Goal: Navigation & Orientation: Find specific page/section

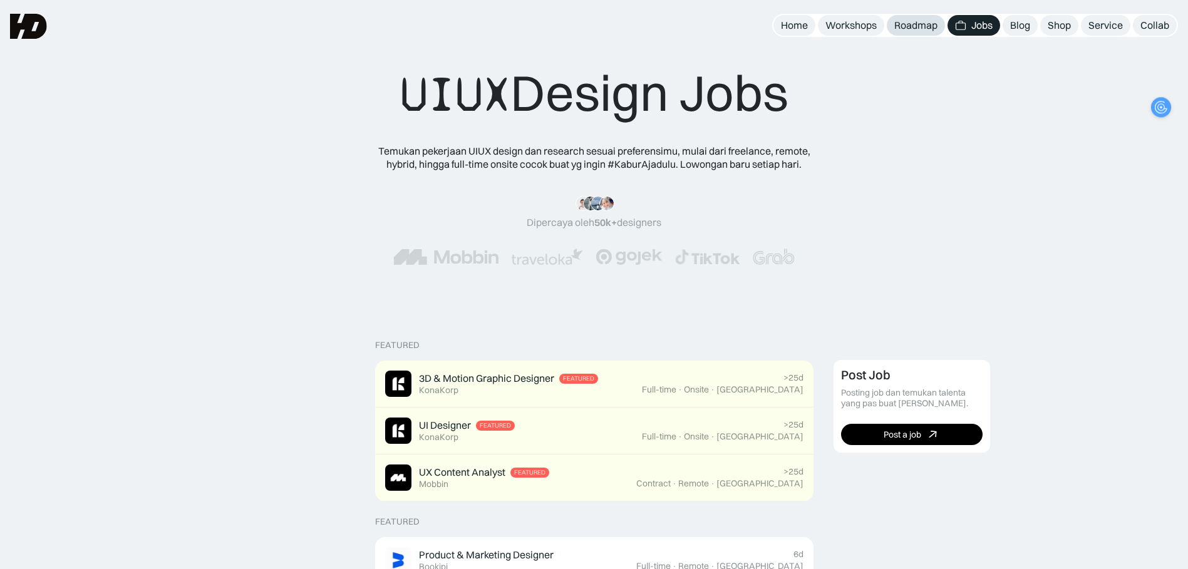
click at [917, 31] on div "Roadmap" at bounding box center [915, 25] width 43 height 13
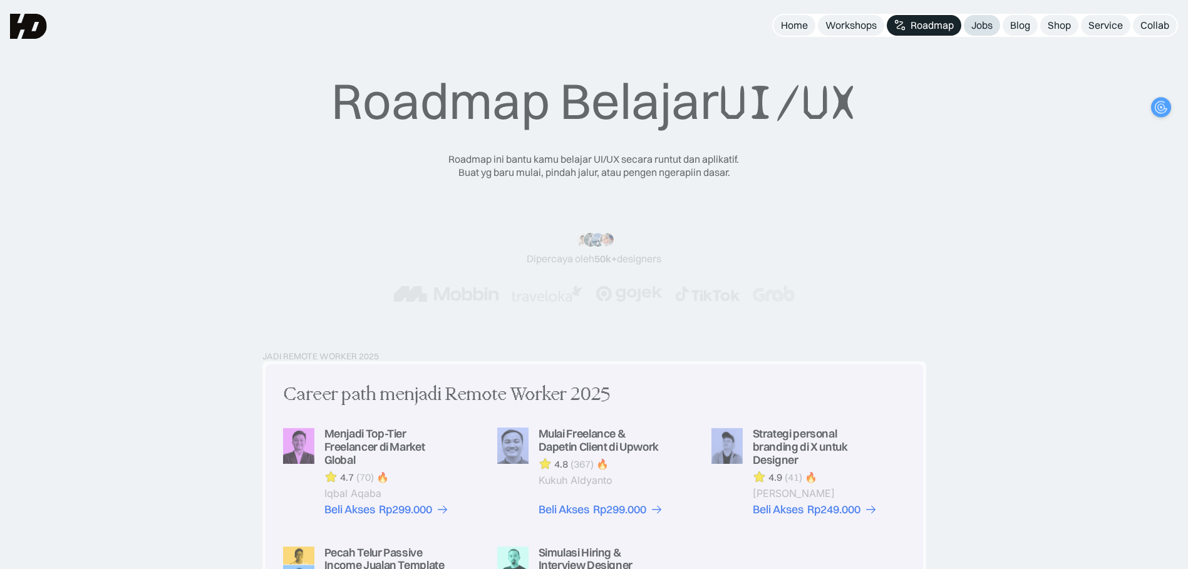
click at [979, 23] on div "Jobs" at bounding box center [981, 25] width 21 height 13
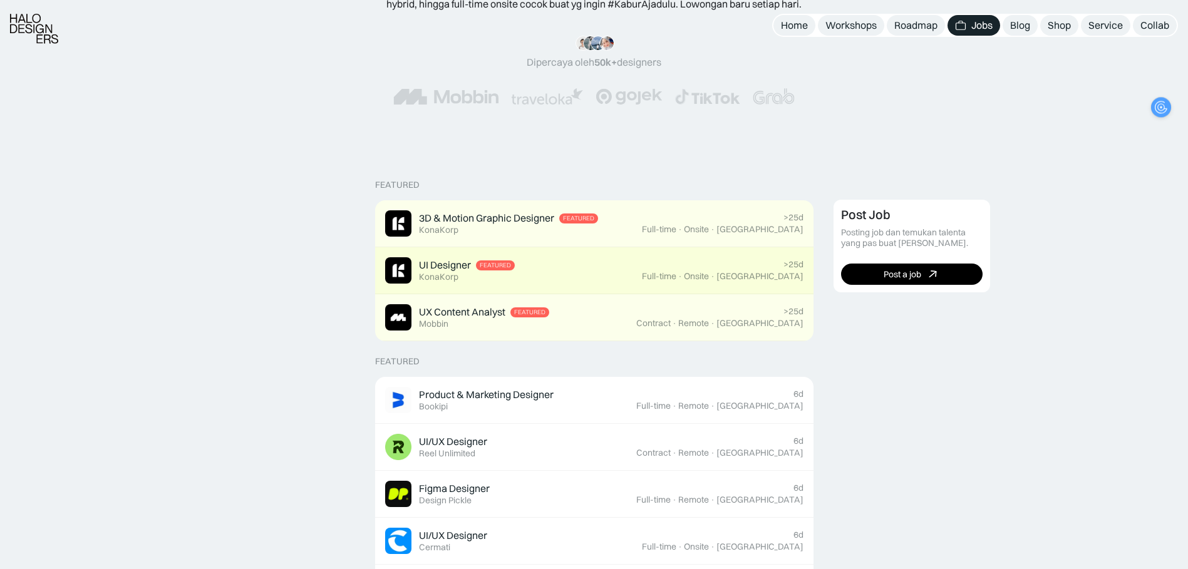
scroll to position [188, 0]
